Goal: Task Accomplishment & Management: Use online tool/utility

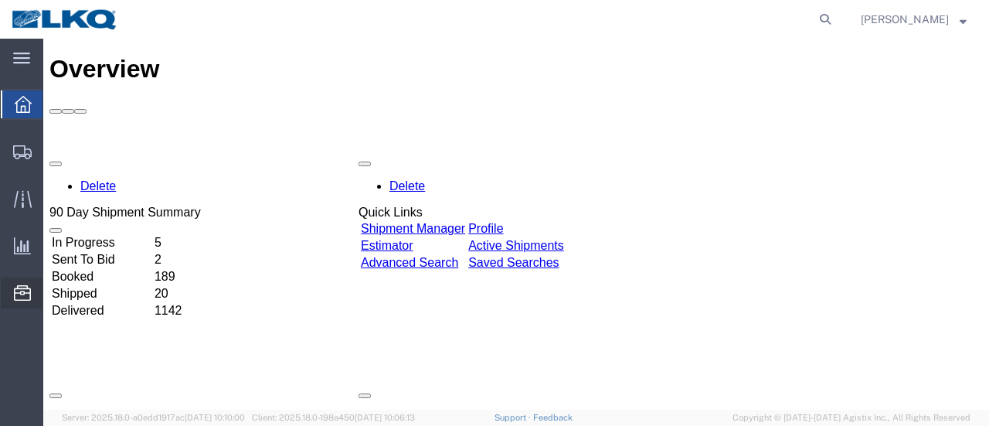
click at [0, 0] on span "Location Appointment" at bounding box center [0, 0] width 0 height 0
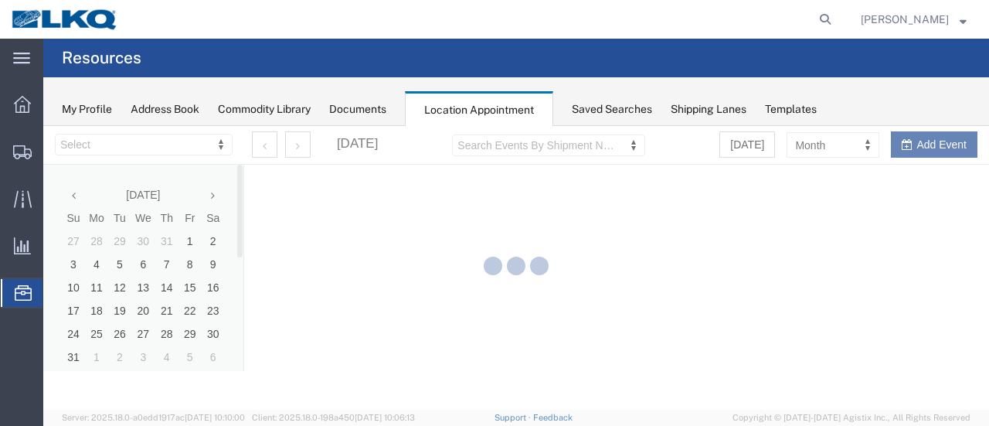
select select "28712"
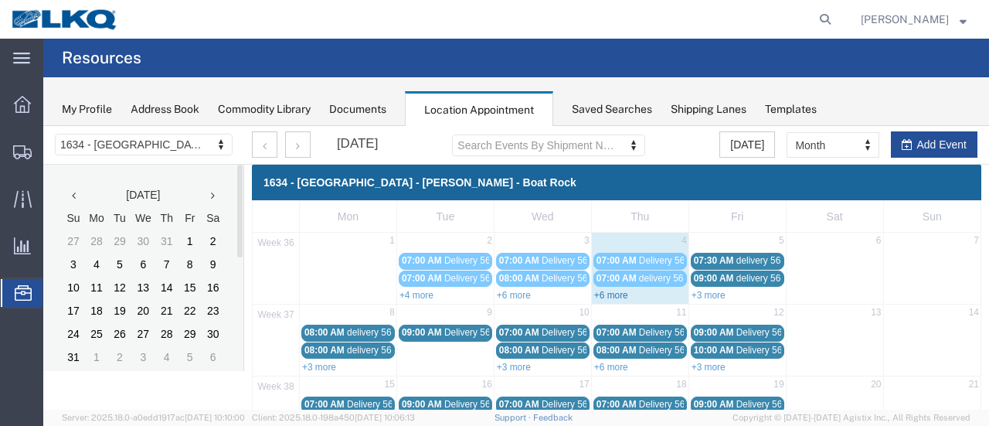
click at [613, 296] on link "+6 more" at bounding box center [611, 295] width 34 height 11
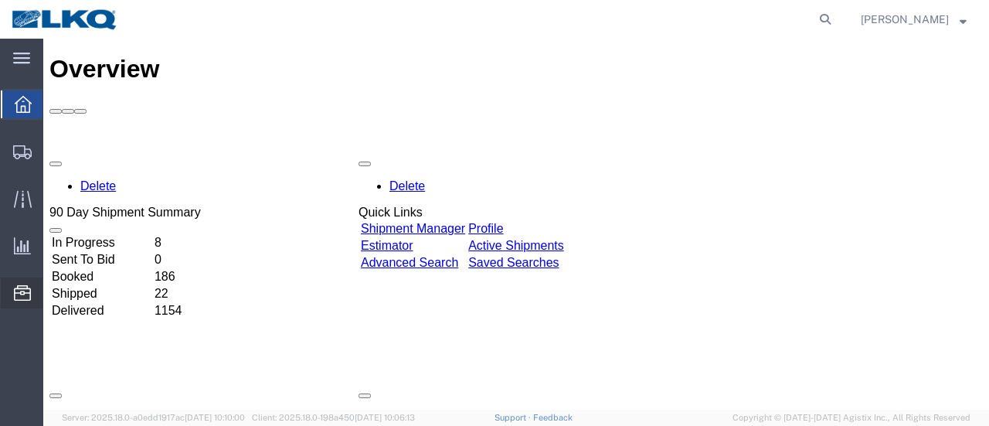
click at [0, 0] on span "Location Appointment" at bounding box center [0, 0] width 0 height 0
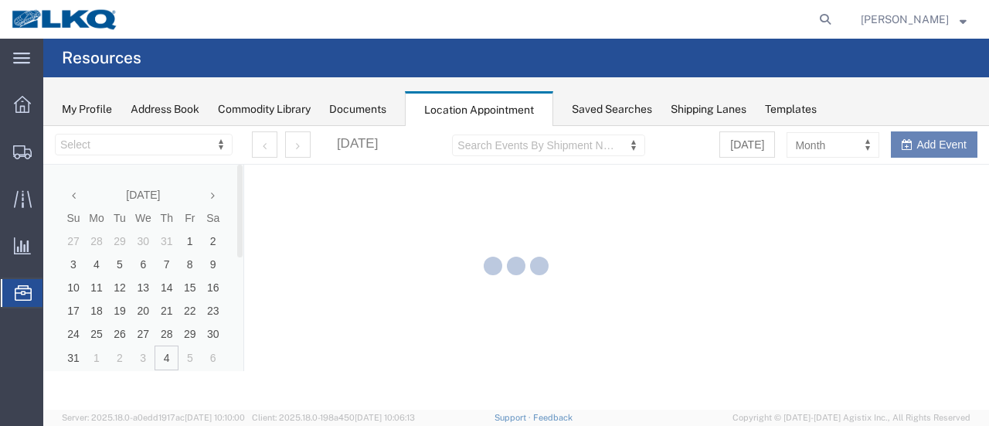
select select "28712"
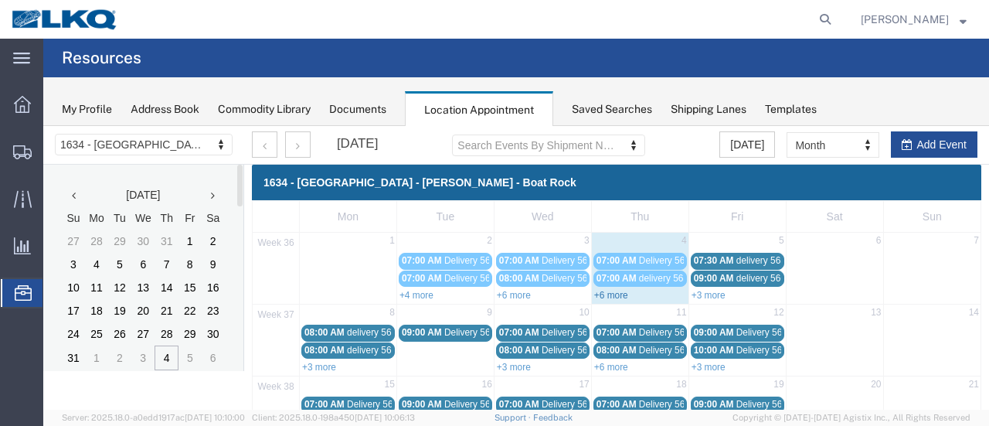
click at [610, 291] on link "+6 more" at bounding box center [611, 295] width 34 height 11
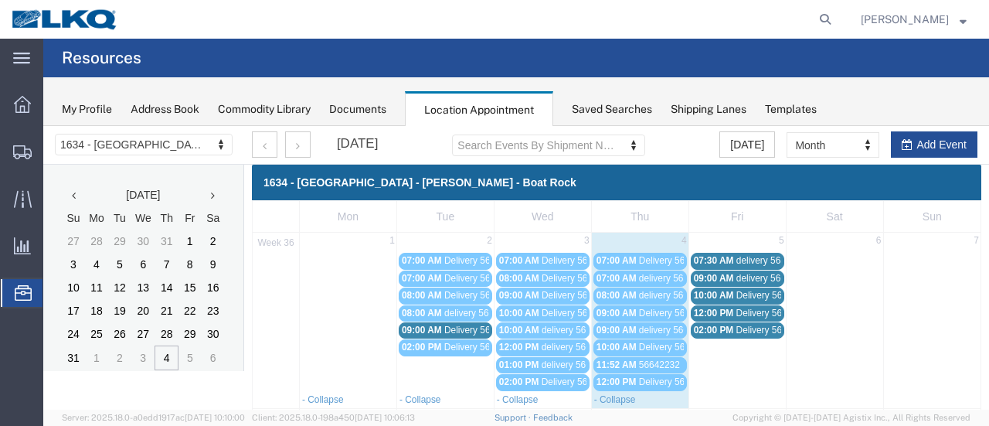
scroll to position [77, 0]
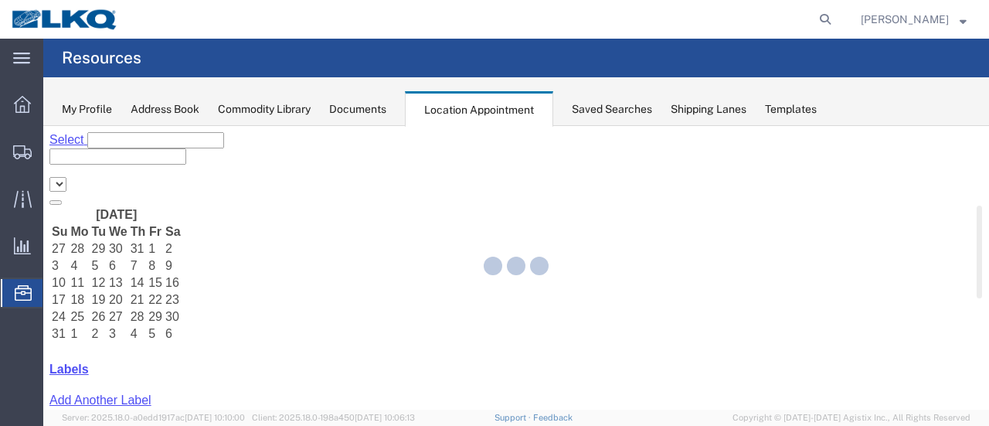
select select "28712"
